Goal: Obtain resource: Download file/media

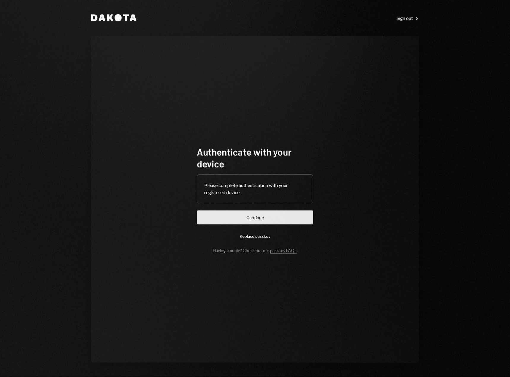
click at [248, 214] on button "Continue" at bounding box center [255, 218] width 116 height 14
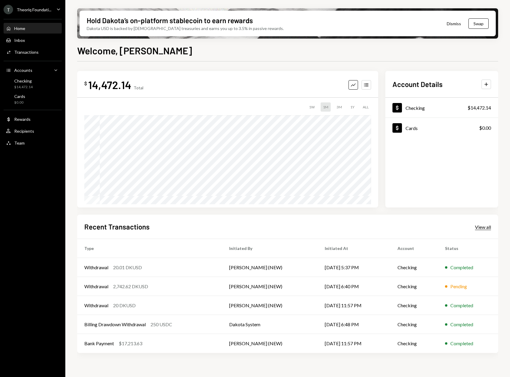
click at [483, 228] on div "View all" at bounding box center [483, 227] width 16 height 6
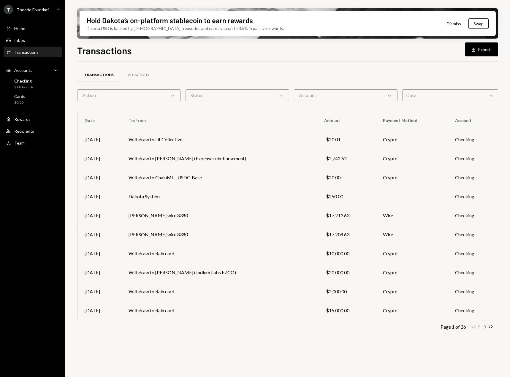
click at [450, 93] on div "Date Chevron Down" at bounding box center [450, 95] width 96 height 12
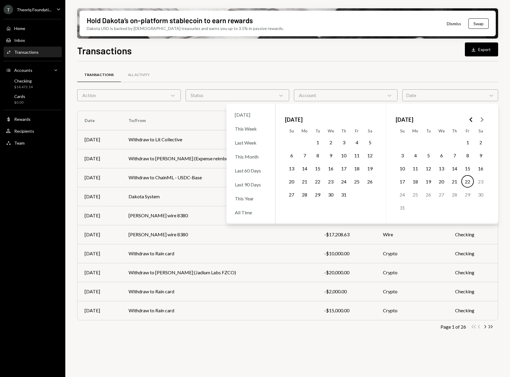
drag, startPoint x: 321, startPoint y: 141, endPoint x: 312, endPoint y: 142, distance: 9.8
click at [314, 141] on button "1" at bounding box center [318, 142] width 12 height 12
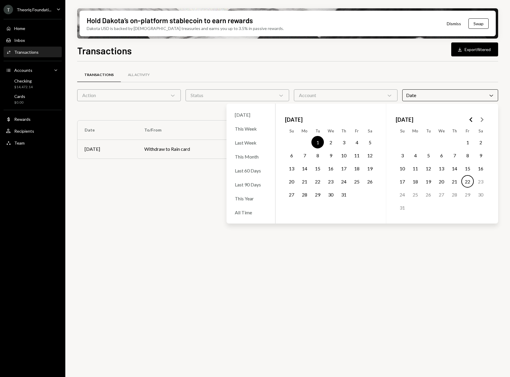
click at [344, 193] on button "31" at bounding box center [344, 194] width 12 height 12
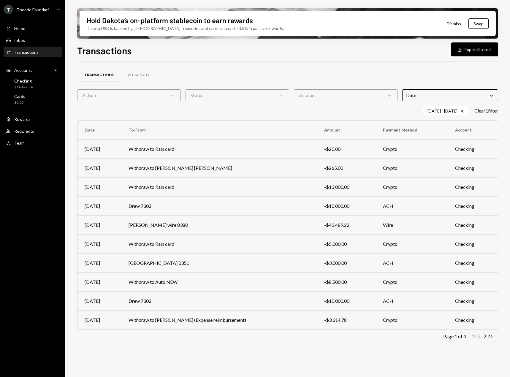
click at [397, 70] on div "Transactions All Activity" at bounding box center [287, 74] width 421 height 15
click at [475, 48] on button "Download Export filtered" at bounding box center [474, 49] width 47 height 14
click at [474, 47] on button "Download Export filtered" at bounding box center [474, 49] width 47 height 14
click at [460, 109] on icon "Cross" at bounding box center [462, 111] width 5 height 5
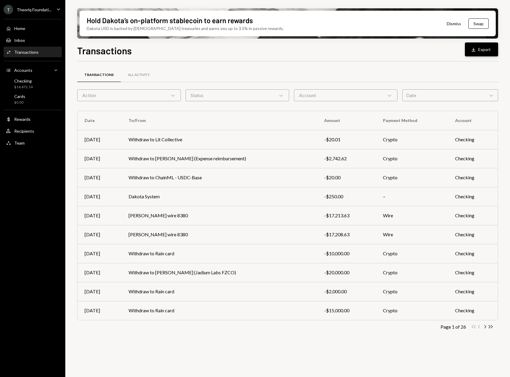
click at [481, 48] on button "Download Export" at bounding box center [481, 49] width 33 height 14
click at [483, 51] on button "Download Export" at bounding box center [481, 49] width 33 height 14
click at [436, 97] on div "Date Chevron Down" at bounding box center [450, 95] width 96 height 12
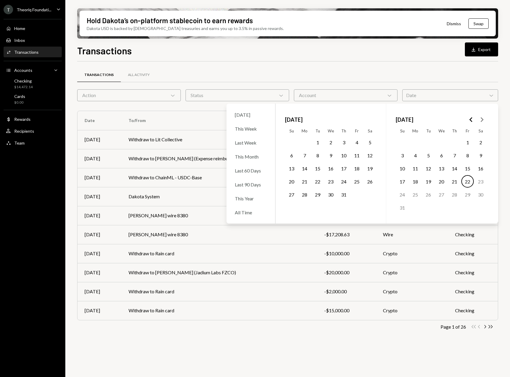
click at [325, 144] on button "2" at bounding box center [331, 142] width 12 height 12
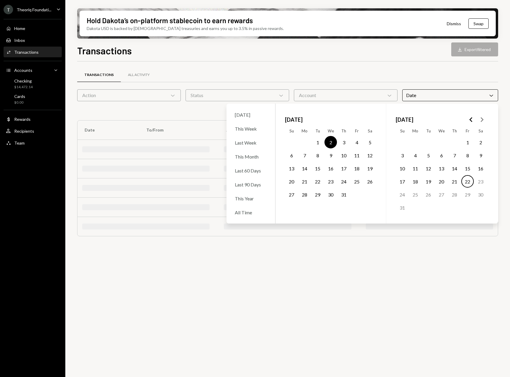
click at [324, 143] on td "1" at bounding box center [317, 142] width 13 height 13
click at [322, 143] on button "1" at bounding box center [318, 142] width 12 height 12
click at [345, 197] on button "31" at bounding box center [344, 194] width 12 height 12
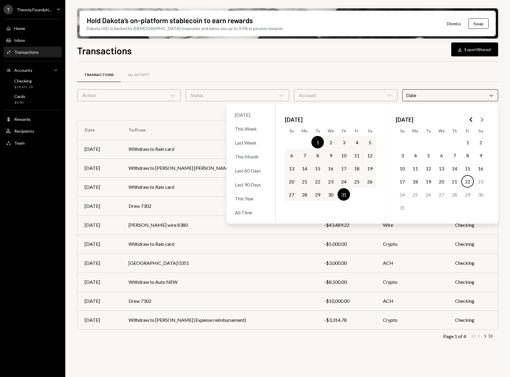
click at [385, 65] on div "Transactions All Activity Action Chevron Down Status Chevron Down Account Chevr…" at bounding box center [287, 207] width 421 height 293
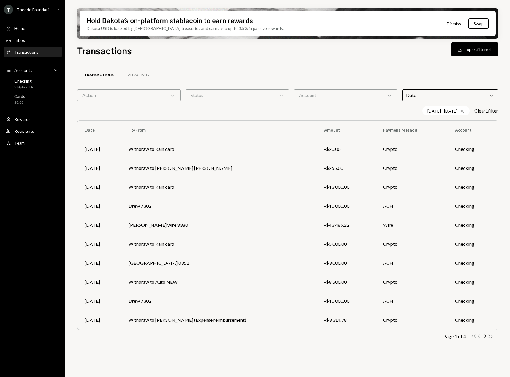
click at [489, 337] on icon "Double Arrow Right" at bounding box center [491, 337] width 6 height 6
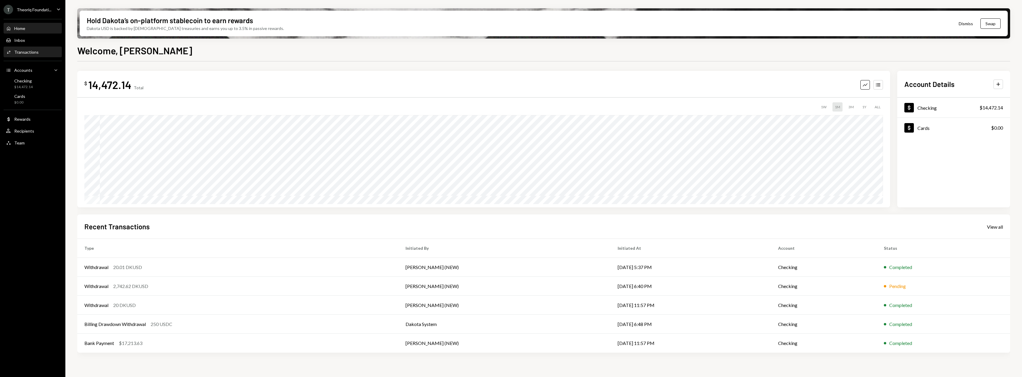
click at [38, 50] on div "Activities Transactions" at bounding box center [32, 52] width 53 height 5
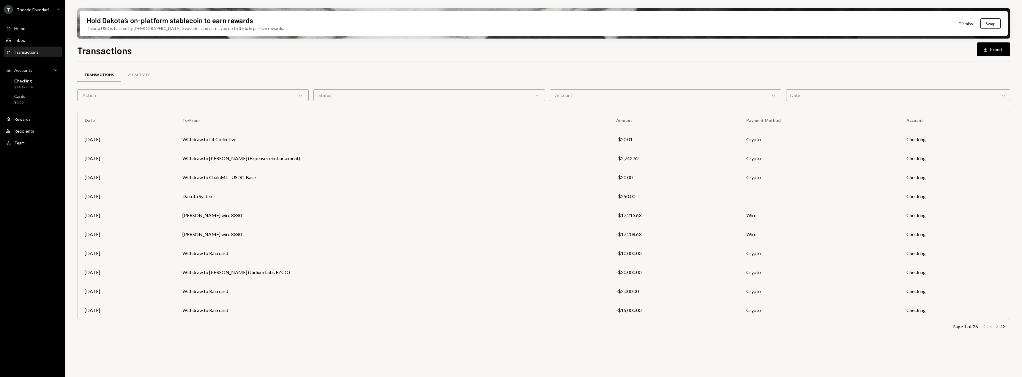
click at [1000, 45] on button "Download Export" at bounding box center [992, 49] width 33 height 14
click at [839, 93] on div "Date Chevron Down" at bounding box center [898, 95] width 224 height 12
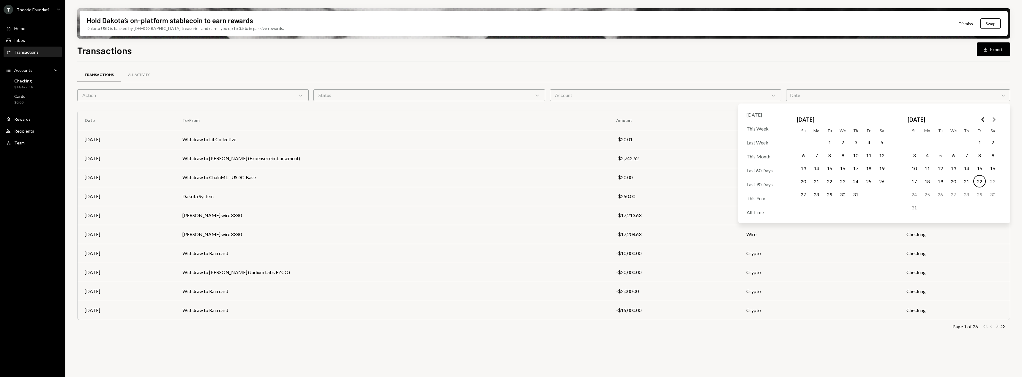
click at [829, 143] on button "1" at bounding box center [829, 142] width 12 height 12
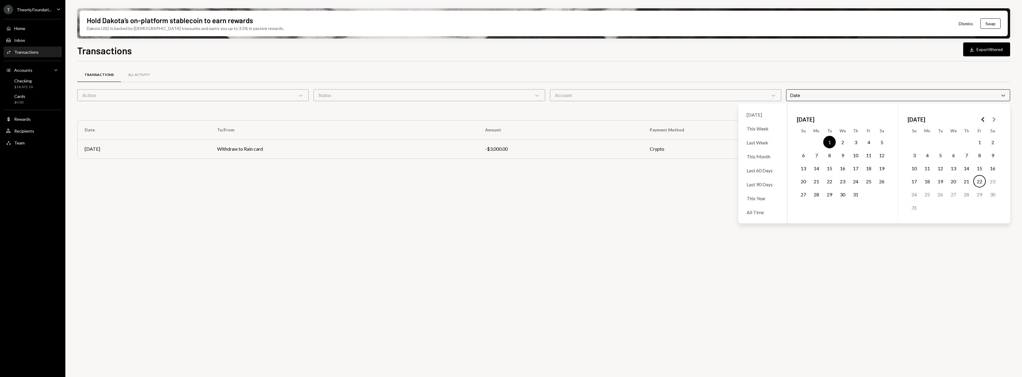
click at [858, 196] on button "31" at bounding box center [855, 194] width 12 height 12
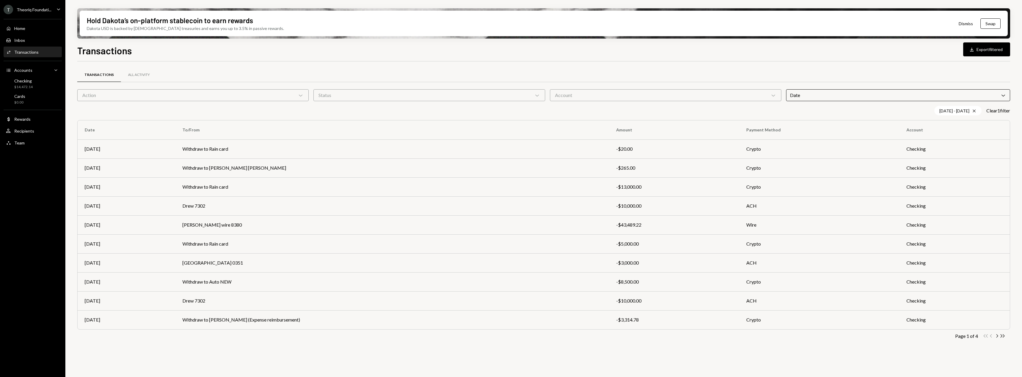
click at [841, 352] on div "Transactions All Activity Action Chevron Down Status Chevron Down Account Chevr…" at bounding box center [543, 213] width 933 height 284
drag, startPoint x: 1002, startPoint y: 335, endPoint x: 998, endPoint y: 335, distance: 3.9
click at [1001, 335] on icon "Double Arrow Right" at bounding box center [1002, 337] width 6 height 6
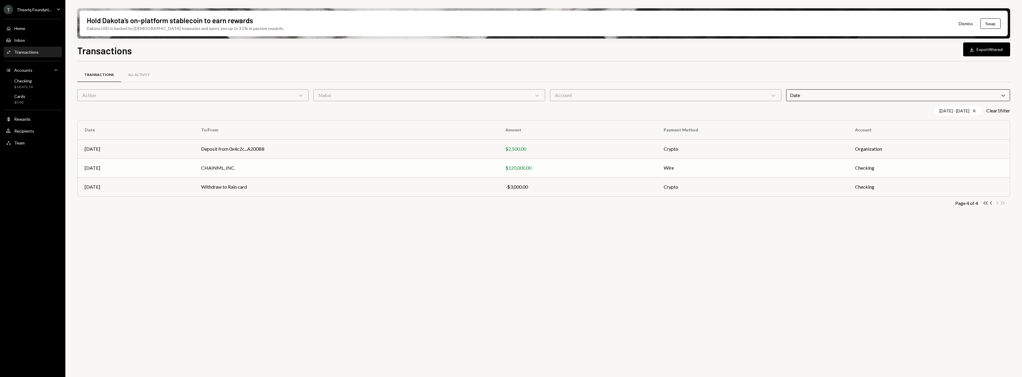
click at [663, 164] on td "Wire" at bounding box center [751, 168] width 191 height 19
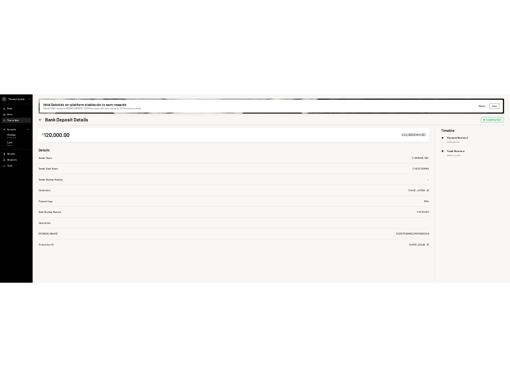
scroll to position [6, 0]
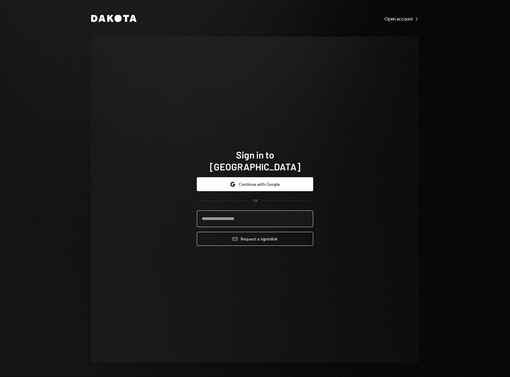
click at [250, 215] on input "email" at bounding box center [255, 219] width 116 height 17
type input "**********"
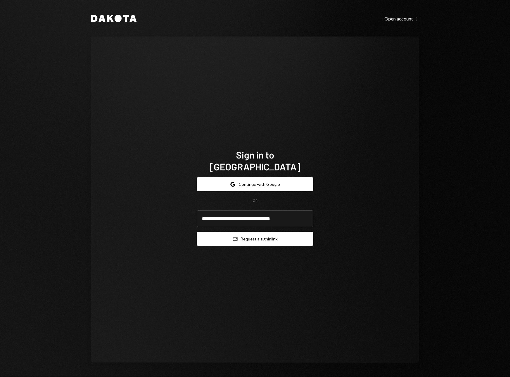
click at [252, 233] on button "Email Request a sign in link" at bounding box center [255, 239] width 116 height 14
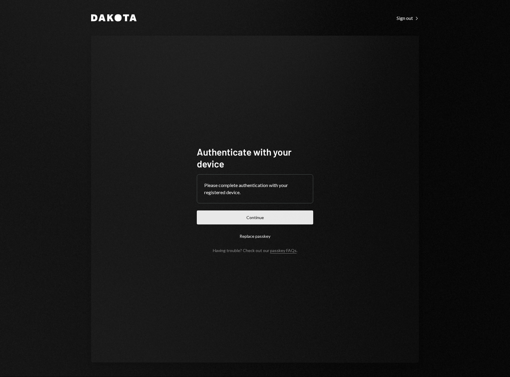
click at [257, 218] on button "Continue" at bounding box center [255, 218] width 116 height 14
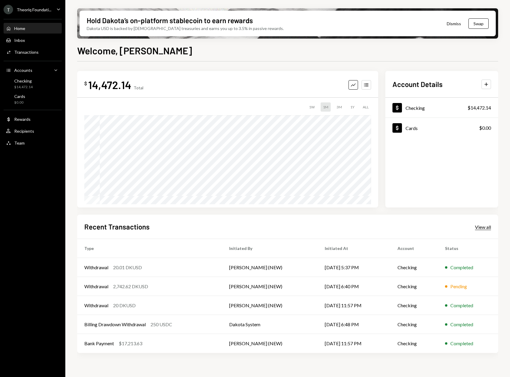
drag, startPoint x: 484, startPoint y: 231, endPoint x: 485, endPoint y: 225, distance: 6.1
click at [485, 229] on div "Recent Transactions View all" at bounding box center [287, 227] width 407 height 10
click at [484, 223] on div "Recent Transactions View all" at bounding box center [287, 227] width 407 height 10
click at [482, 228] on div "View all" at bounding box center [483, 227] width 16 height 6
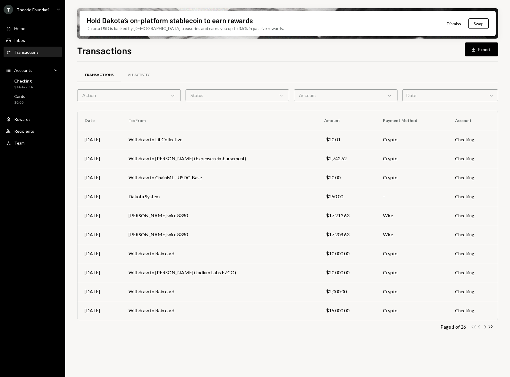
click at [441, 98] on div "Date Chevron Down" at bounding box center [450, 95] width 96 height 12
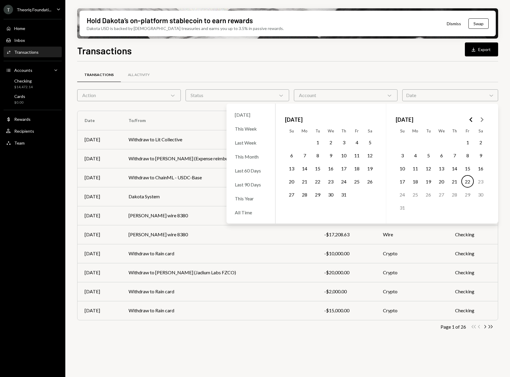
click at [319, 145] on button "1" at bounding box center [318, 142] width 12 height 12
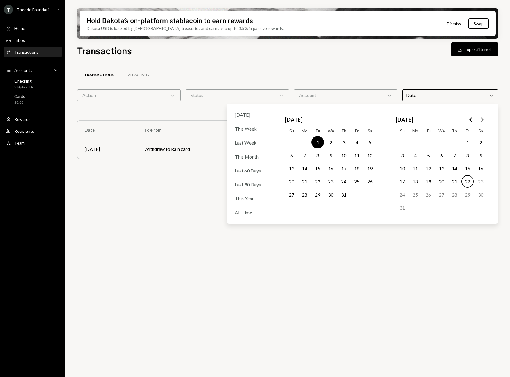
click at [344, 194] on button "31" at bounding box center [344, 194] width 12 height 12
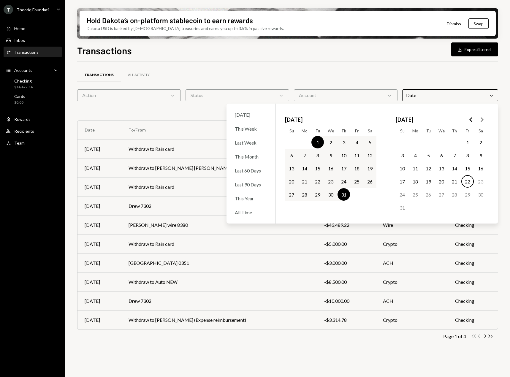
click at [298, 355] on div "Transactions All Activity Action Chevron Down Status Chevron Down Account Chevr…" at bounding box center [287, 222] width 421 height 323
